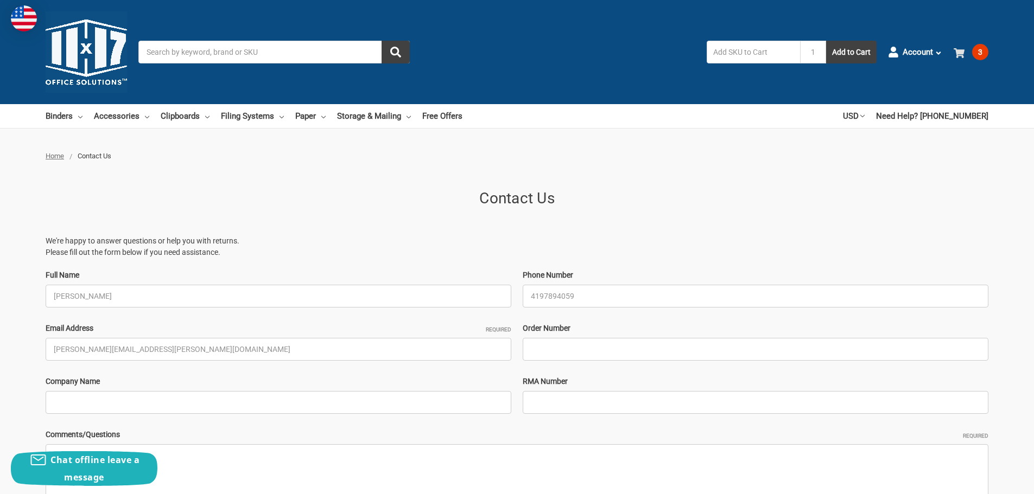
click at [958, 54] on use at bounding box center [958, 53] width 11 height 10
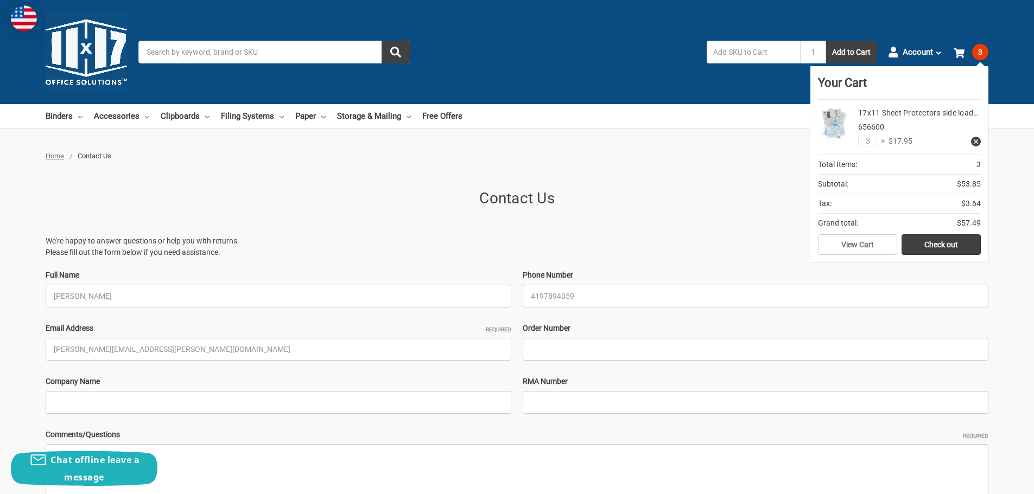
click at [832, 119] on img at bounding box center [834, 123] width 33 height 33
click at [847, 247] on link "View Cart" at bounding box center [857, 244] width 79 height 21
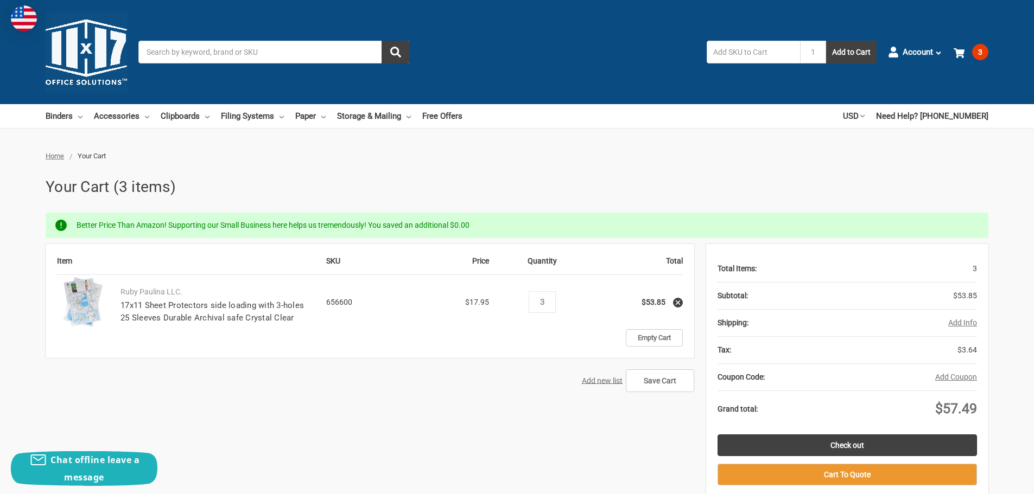
click at [611, 162] on main "Home Your Cart Your Cart (3 items) Better Price Than Amazon! Supporting our Sma…" at bounding box center [517, 365] width 942 height 429
click at [935, 54] on icon at bounding box center [938, 53] width 8 height 8
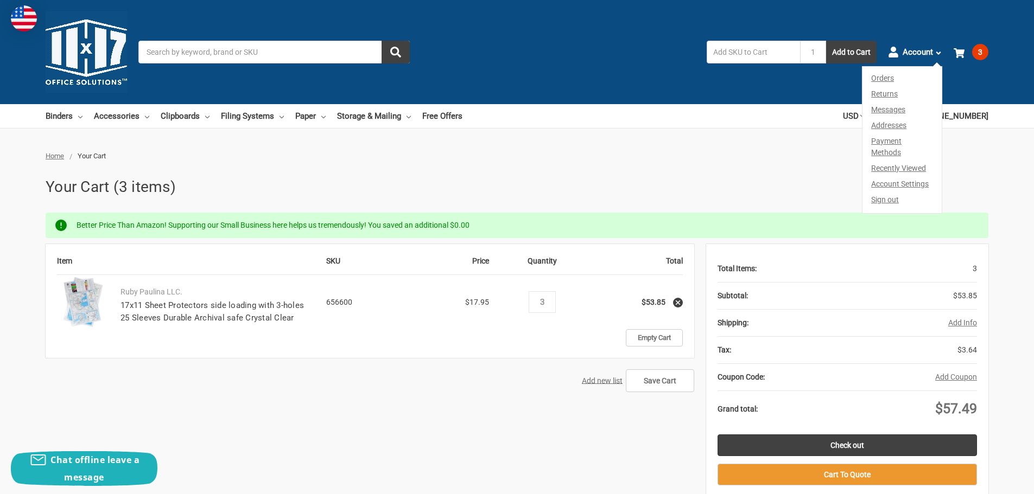
click at [889, 176] on link "Account Settings" at bounding box center [901, 184] width 79 height 16
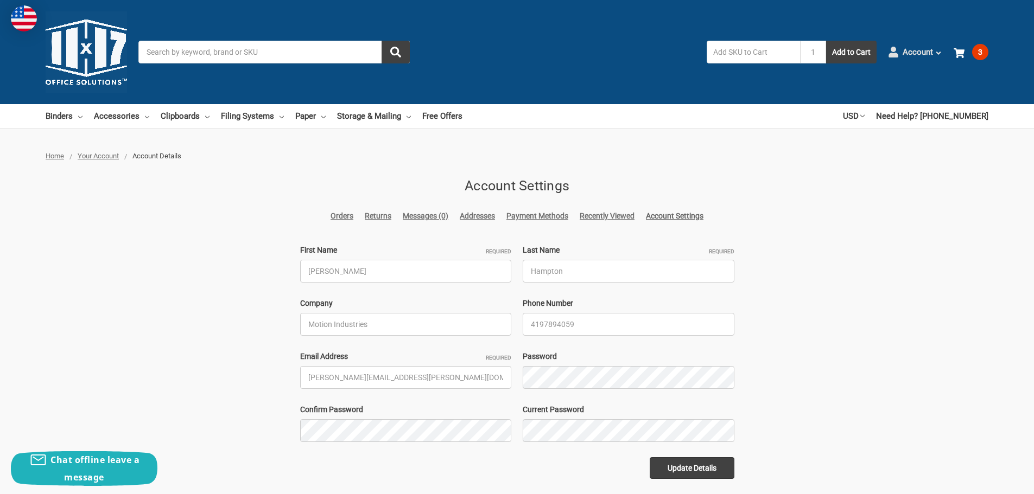
click at [914, 53] on span "Account" at bounding box center [917, 52] width 30 height 12
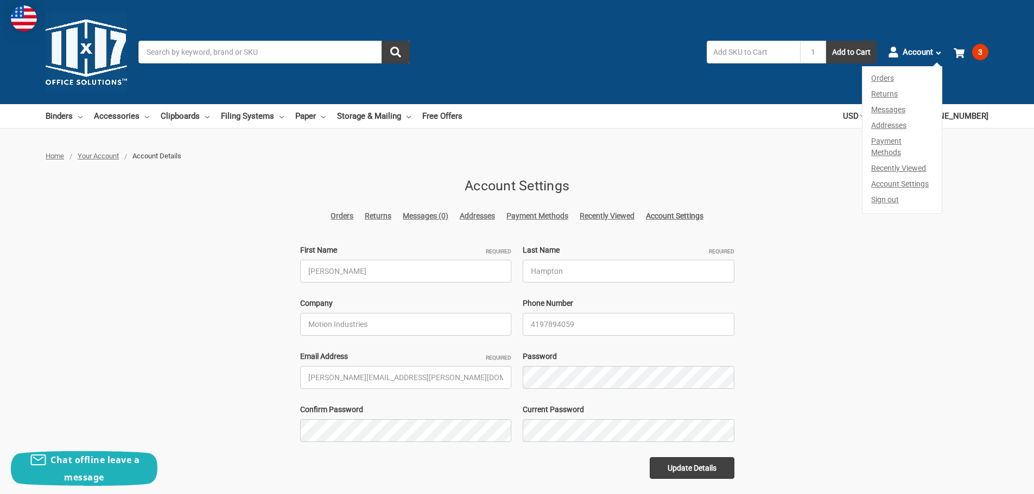
click at [886, 176] on link "Account Settings" at bounding box center [901, 184] width 79 height 16
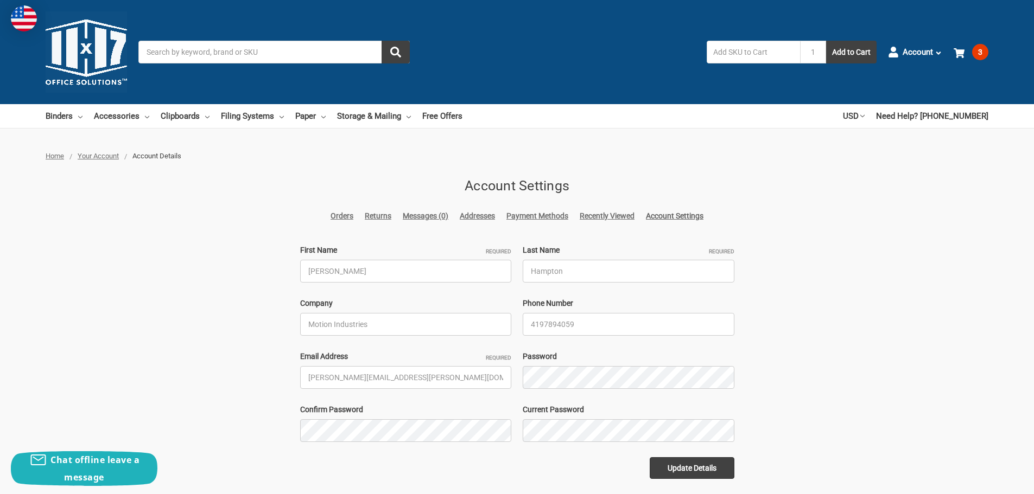
click at [97, 155] on span "Your Account" at bounding box center [98, 156] width 41 height 8
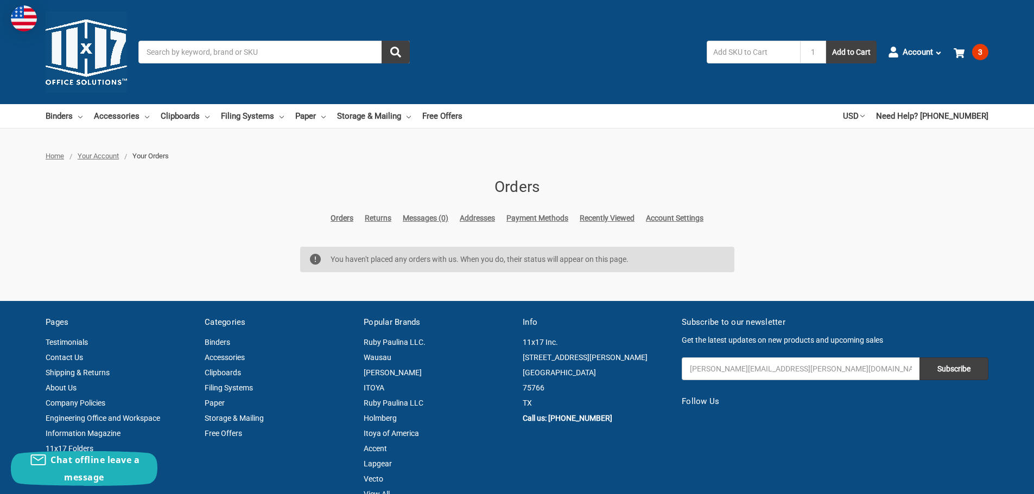
click at [55, 157] on span "Home" at bounding box center [55, 156] width 18 height 8
